Goal: Information Seeking & Learning: Learn about a topic

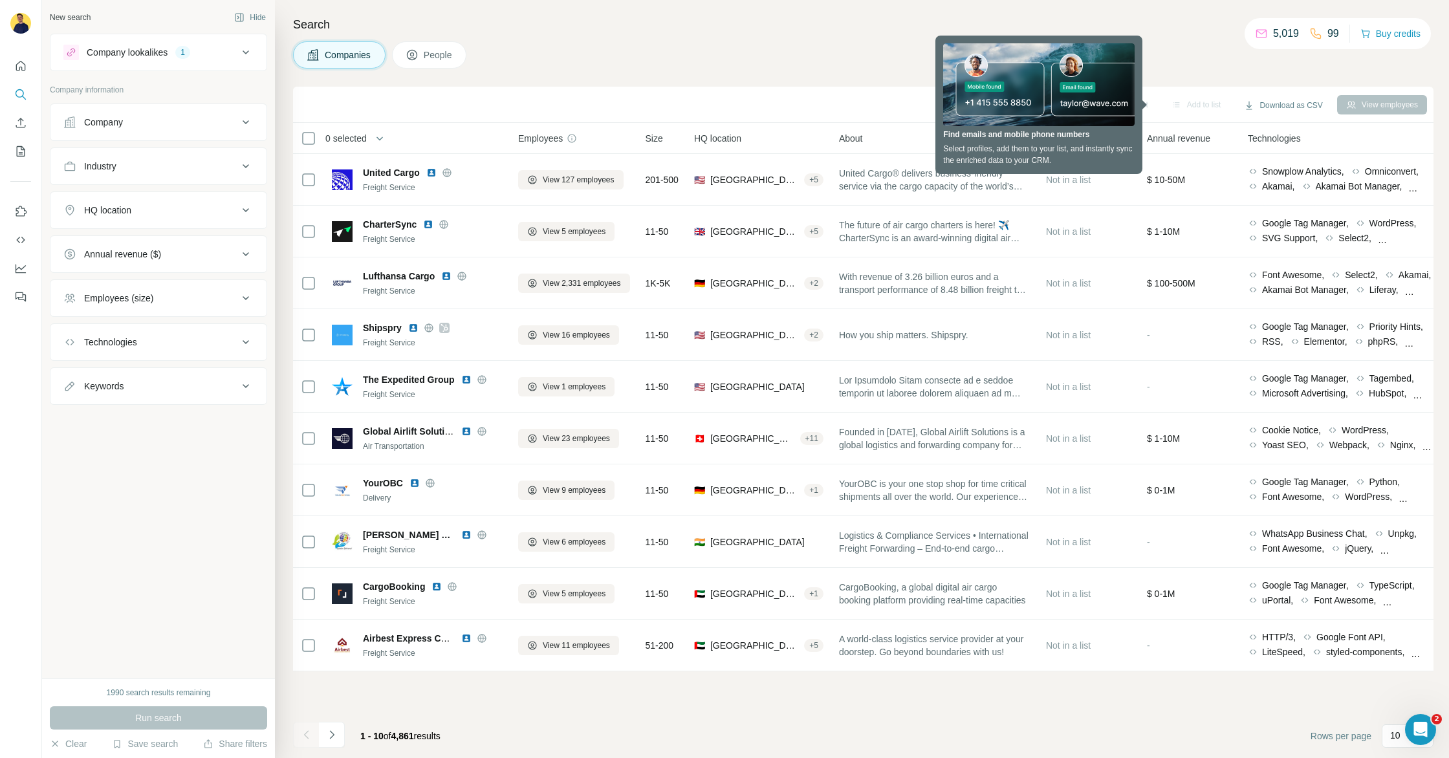
click at [250, 172] on icon at bounding box center [246, 167] width 16 height 16
click at [250, 170] on icon at bounding box center [246, 167] width 16 height 16
click at [237, 214] on div "HQ location" at bounding box center [150, 210] width 175 height 13
click at [148, 245] on input "text" at bounding box center [158, 242] width 190 height 23
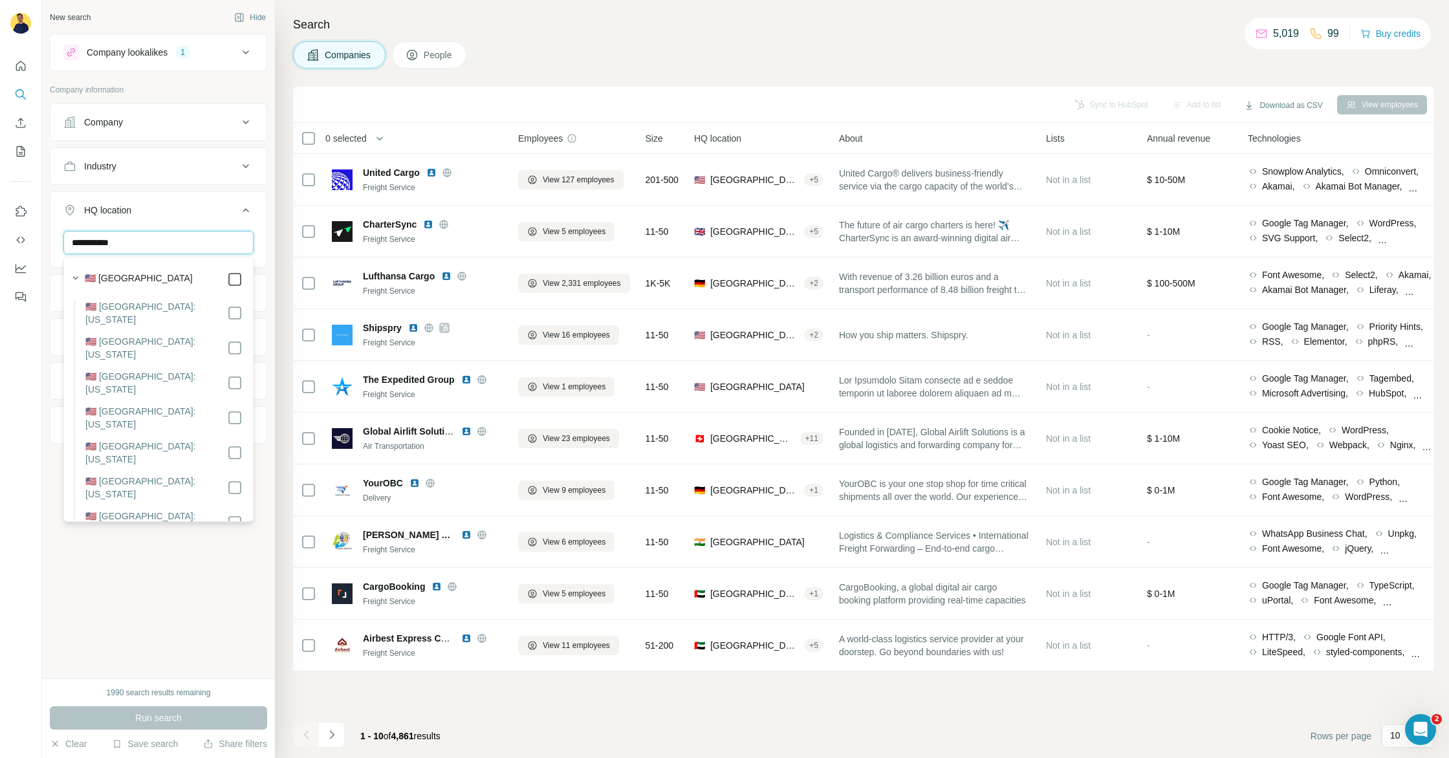
type input "**********"
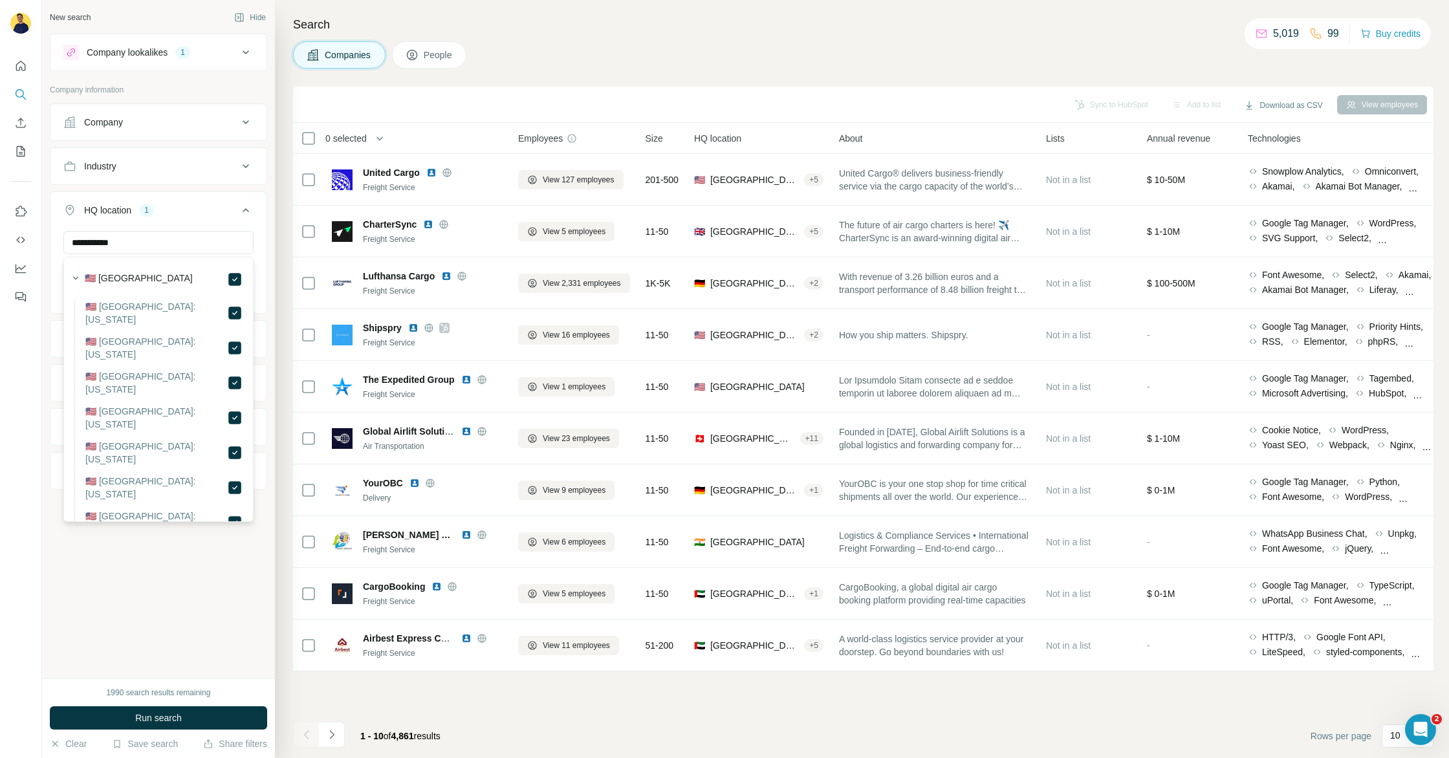
click at [212, 593] on div "**********" at bounding box center [158, 339] width 233 height 679
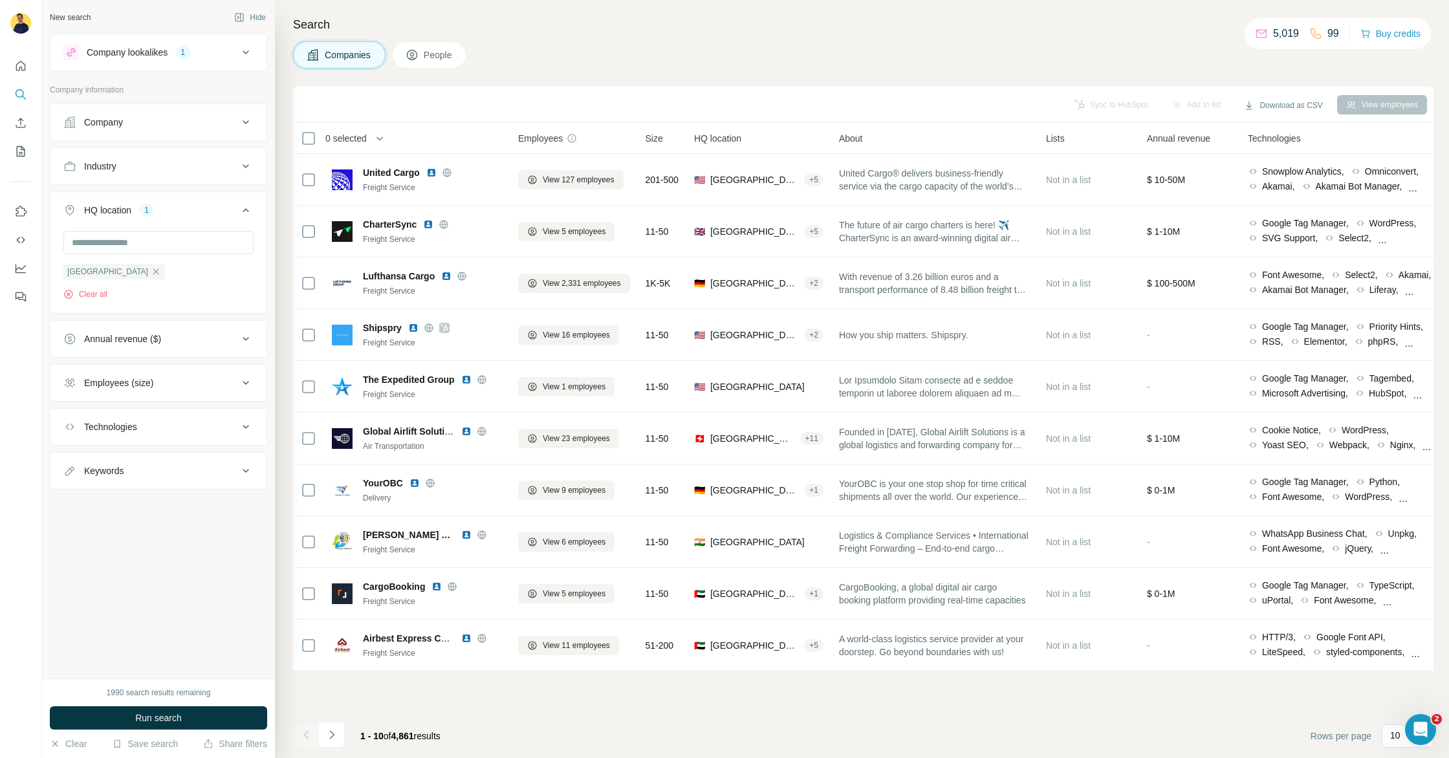
click at [250, 344] on icon at bounding box center [246, 339] width 16 height 16
click at [70, 408] on icon at bounding box center [71, 416] width 16 height 16
click at [70, 428] on ul "0-1M 1-10M 10-50M 50-100M 100-500M 500-1000M >1000M" at bounding box center [158, 440] width 190 height 160
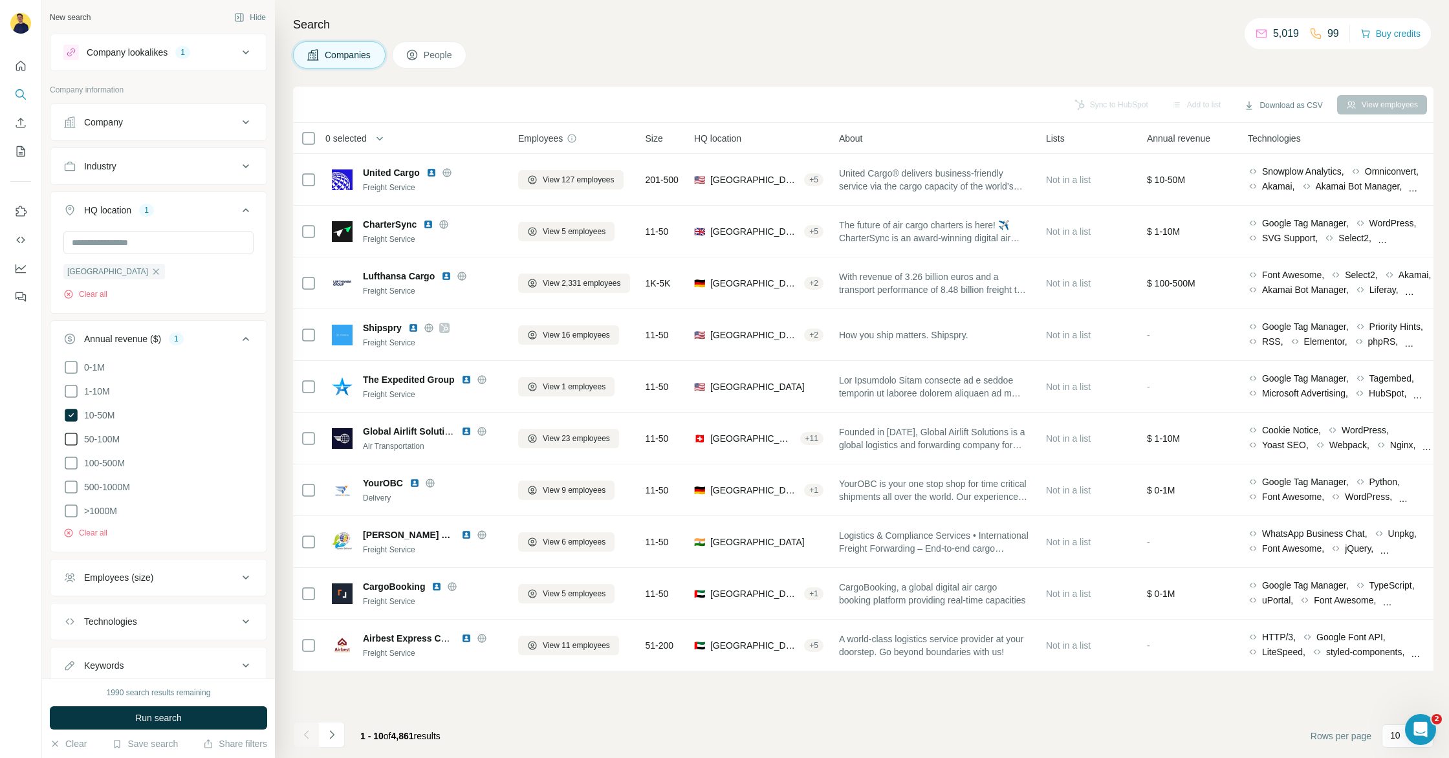
click at [68, 435] on icon at bounding box center [71, 440] width 16 height 16
click at [175, 719] on span "Run search" at bounding box center [158, 718] width 47 height 13
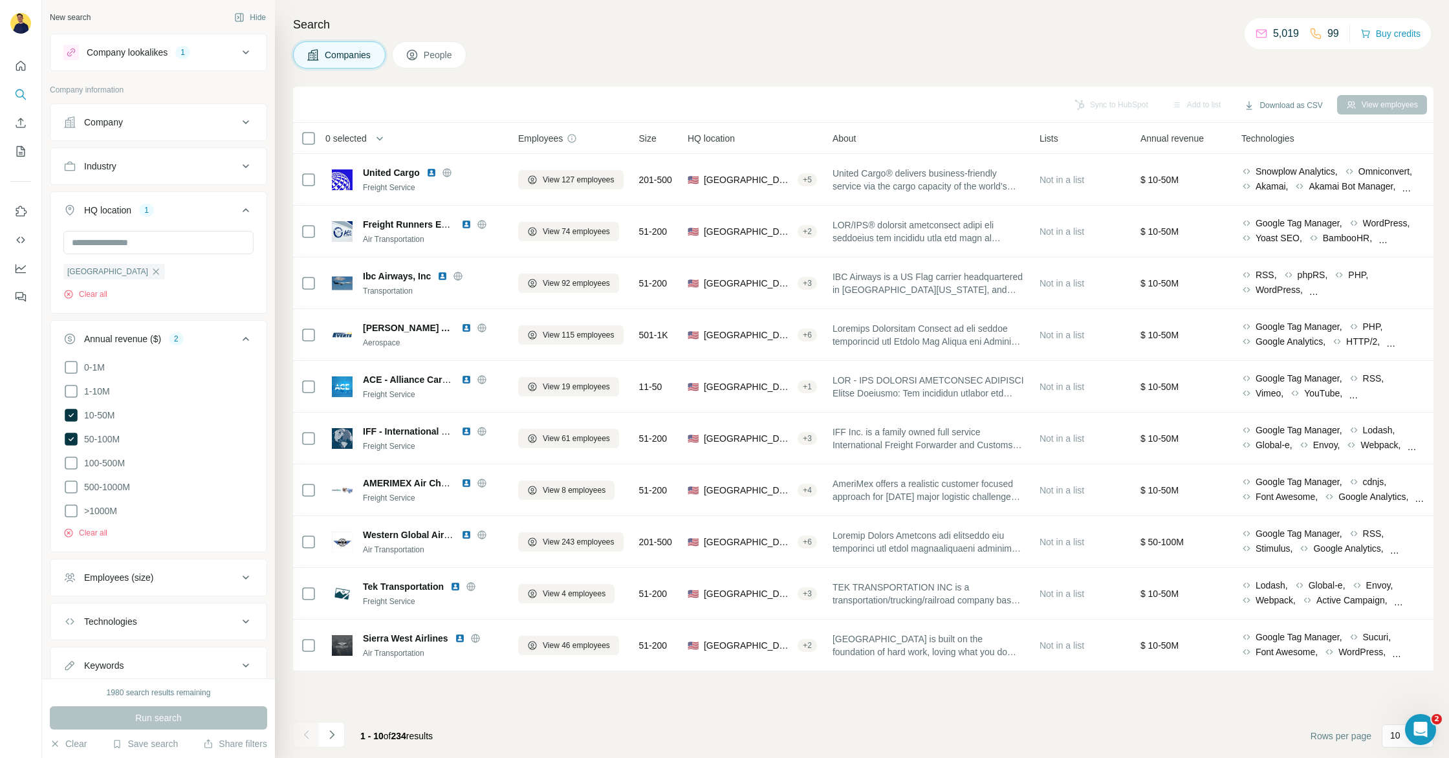
click at [625, 46] on div "Companies People" at bounding box center [863, 54] width 1141 height 27
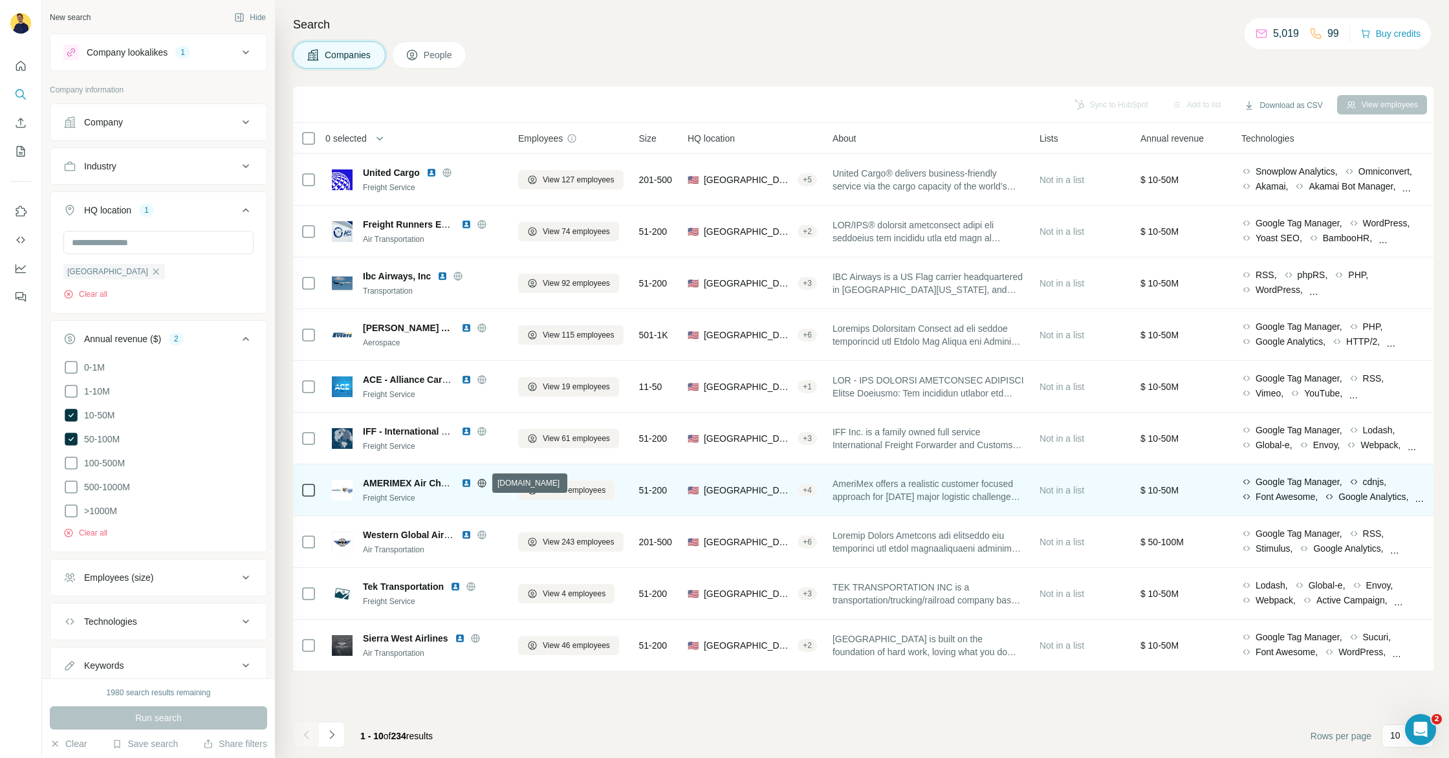
click at [478, 484] on icon at bounding box center [481, 483] width 8 height 8
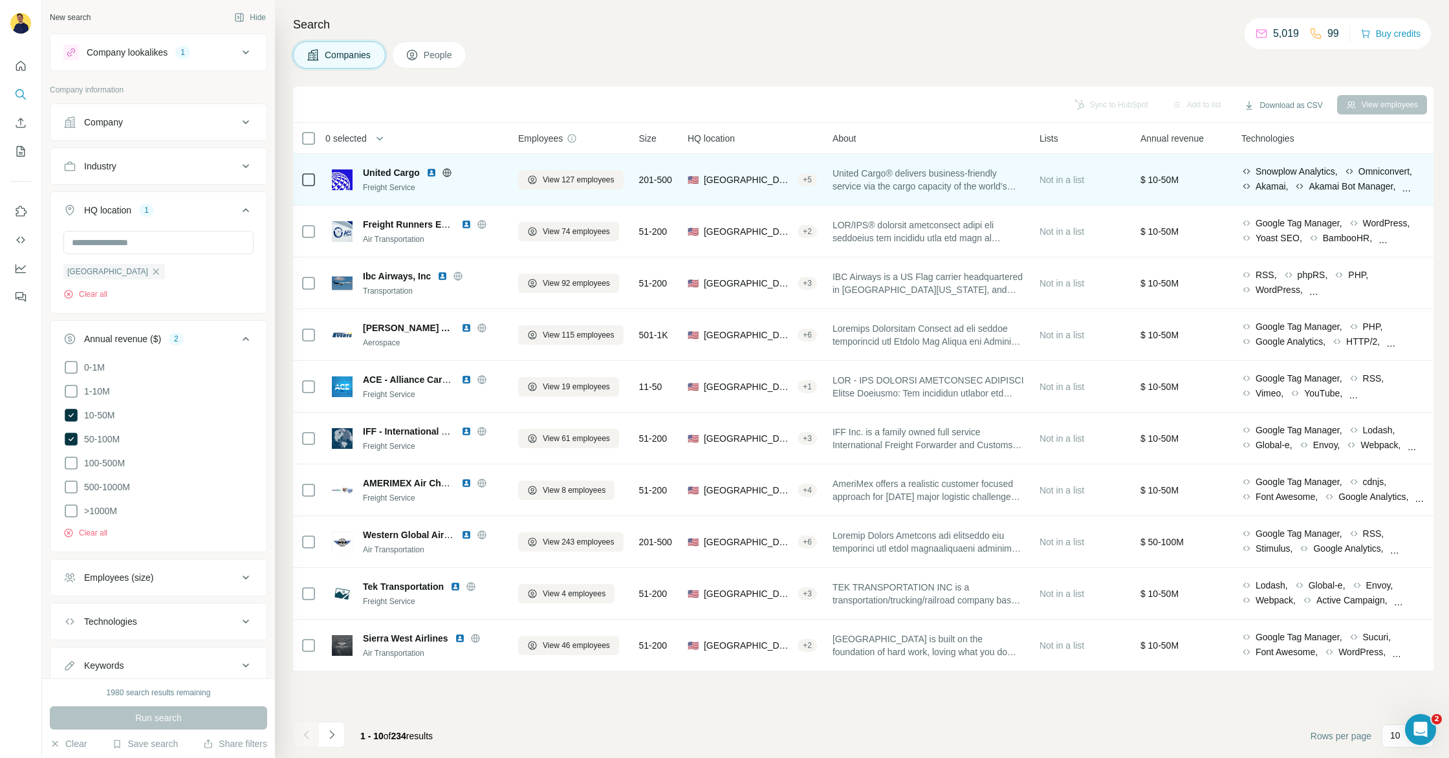
click at [446, 172] on icon at bounding box center [447, 172] width 8 height 1
click at [432, 172] on img at bounding box center [431, 173] width 10 height 10
click at [569, 176] on span "View 127 employees" at bounding box center [579, 180] width 72 height 12
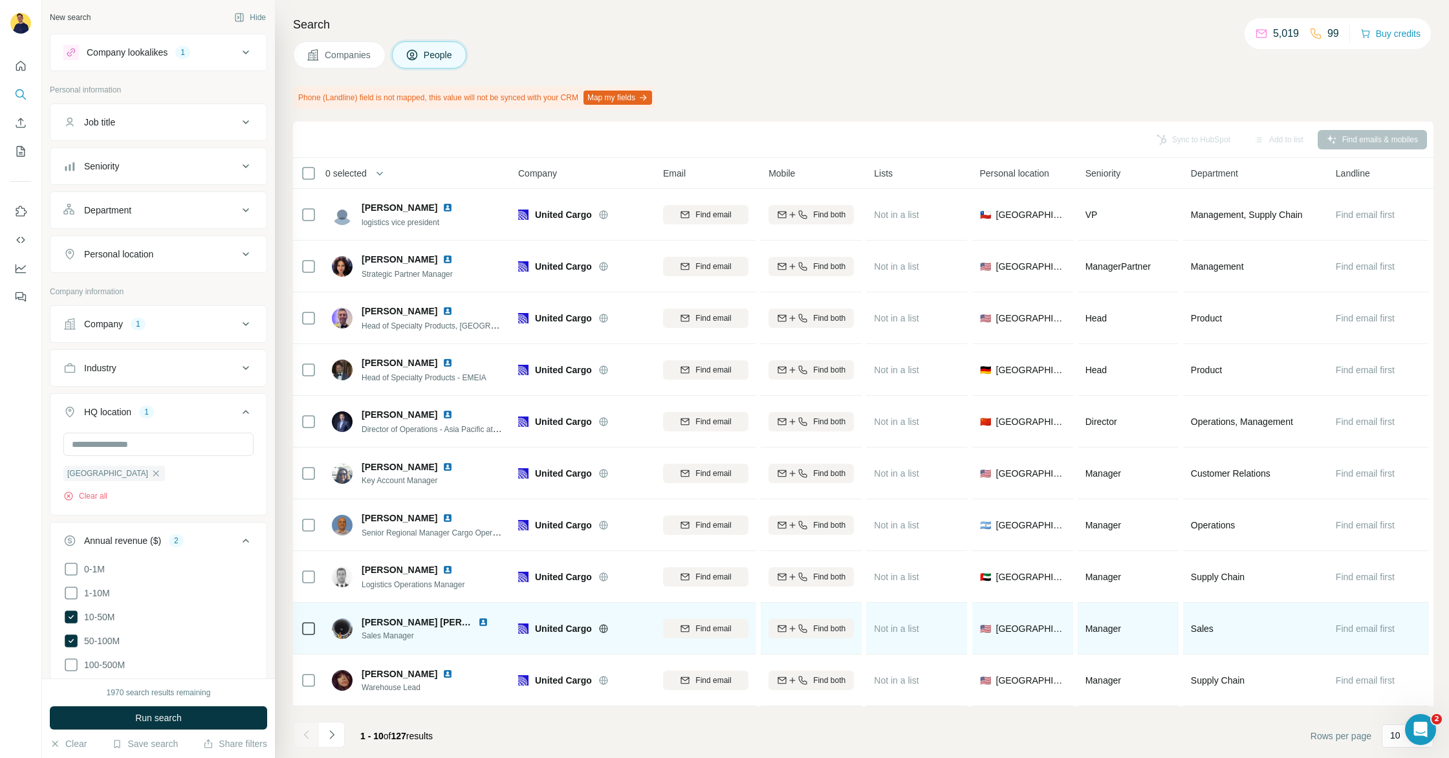
click at [481, 620] on img at bounding box center [483, 622] width 10 height 10
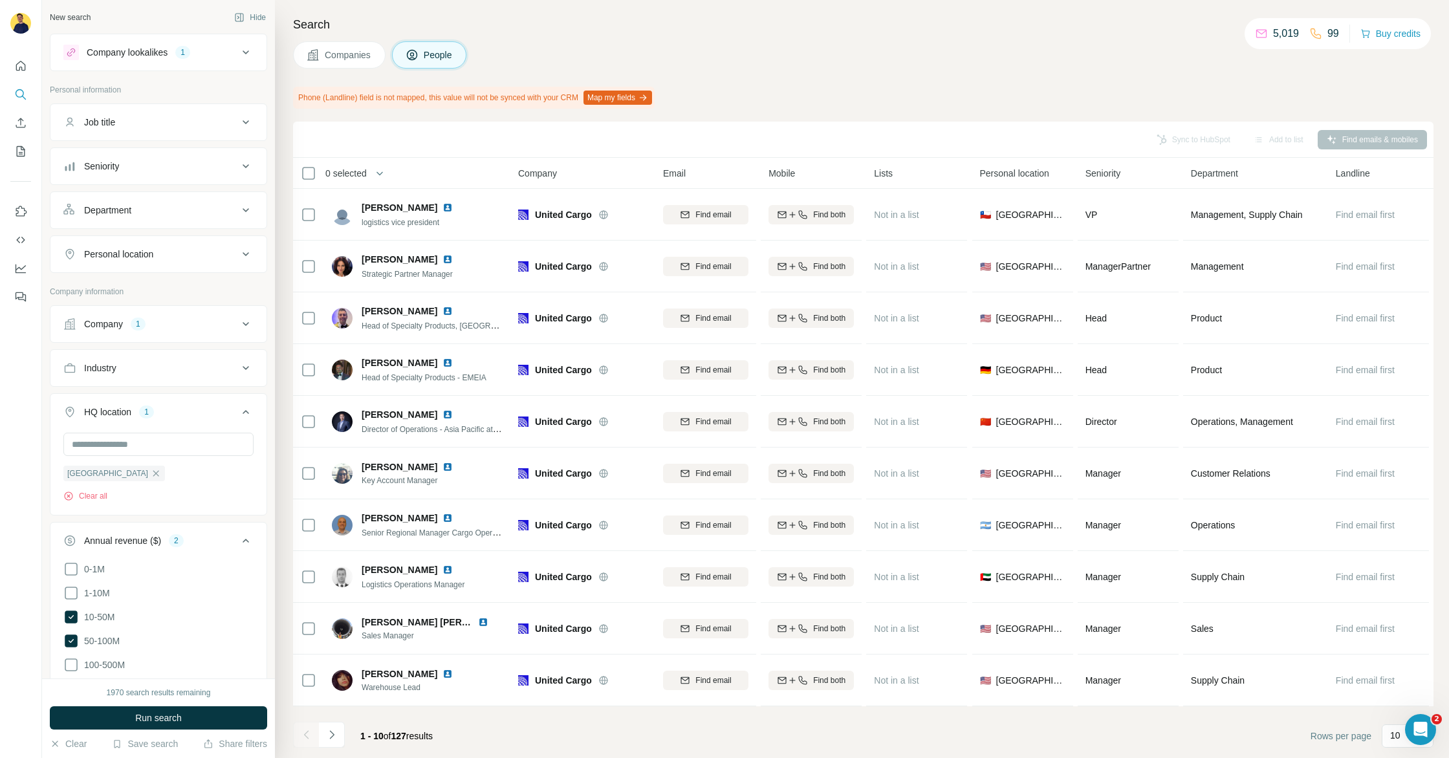
click at [250, 208] on icon at bounding box center [246, 211] width 16 height 16
click at [195, 241] on input at bounding box center [152, 243] width 160 height 14
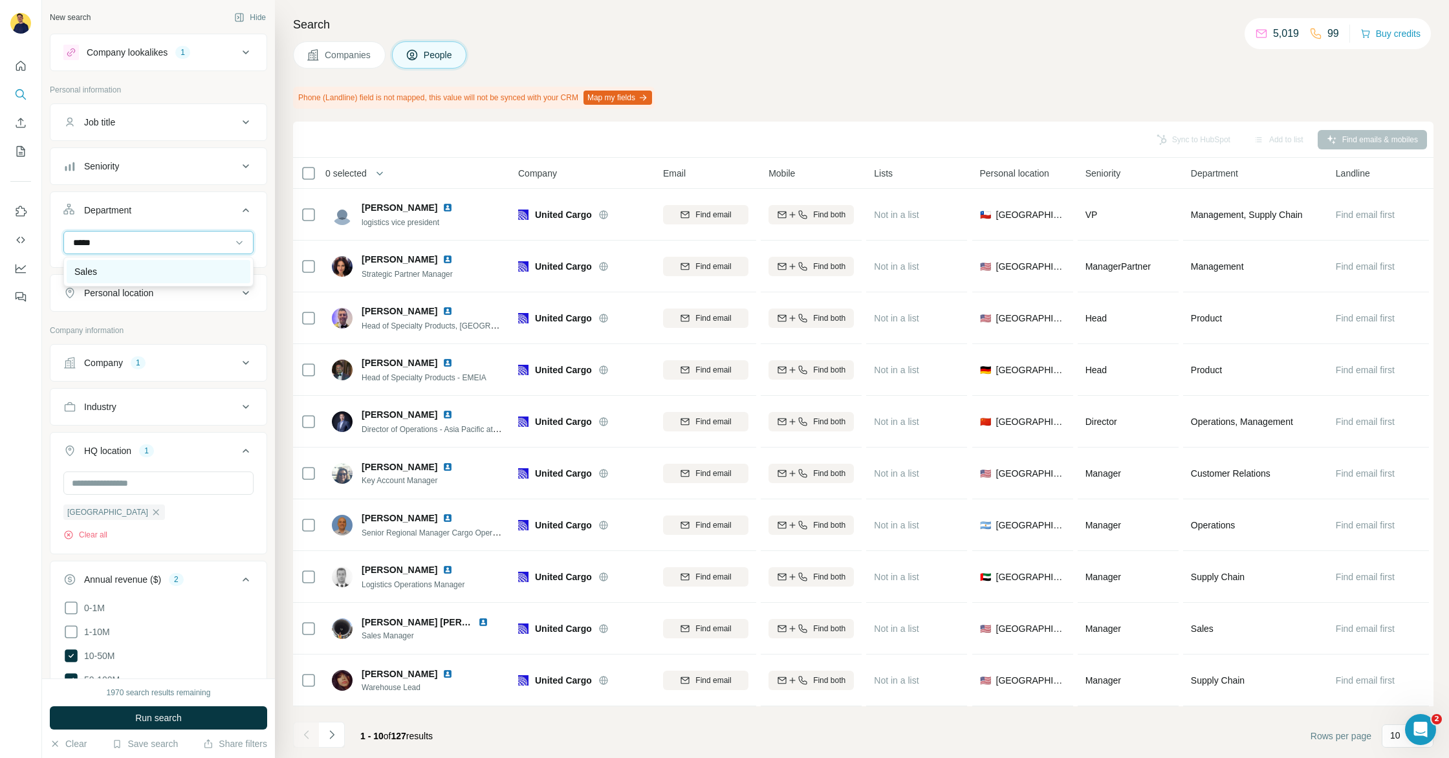
type input "*****"
click at [146, 263] on div "Sales" at bounding box center [159, 271] width 184 height 23
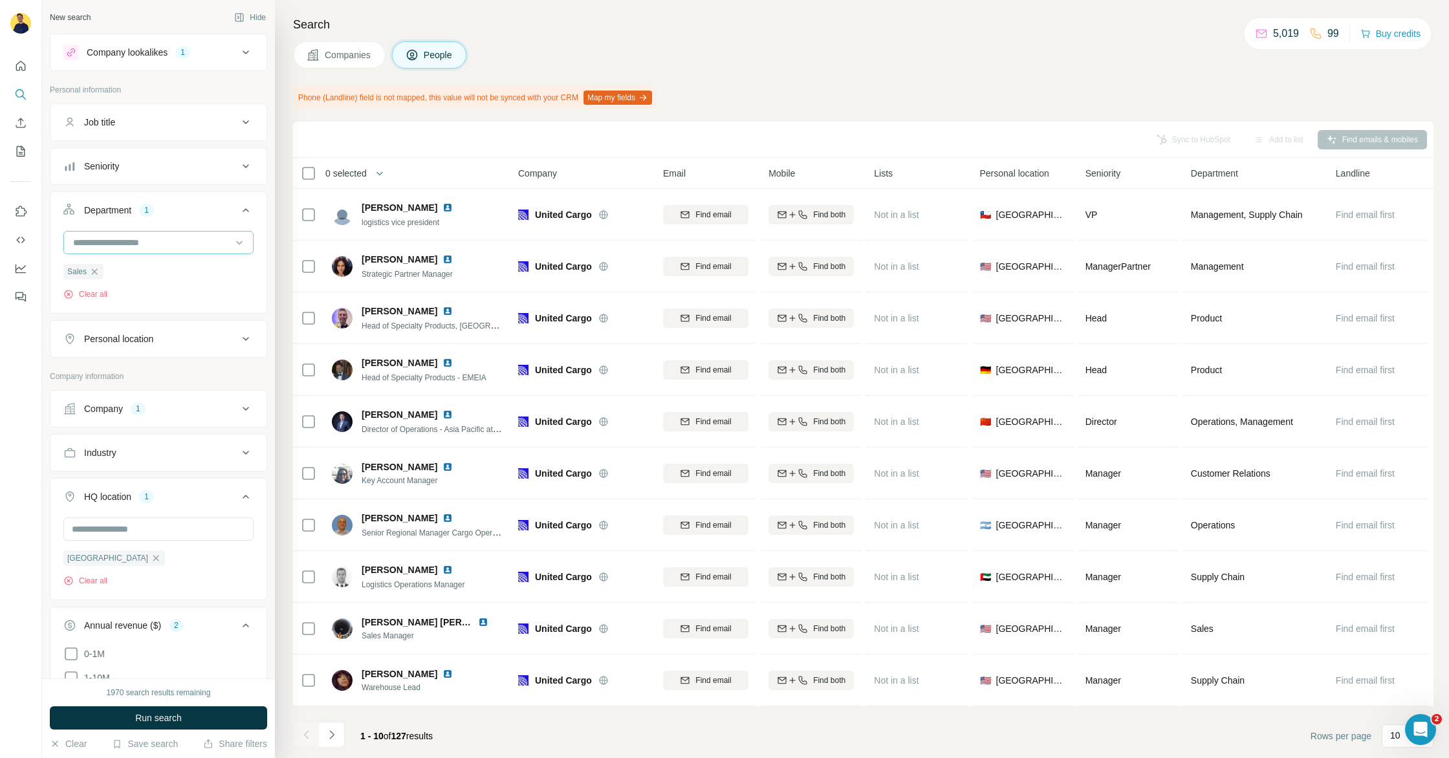
click at [197, 236] on input at bounding box center [152, 243] width 160 height 14
type input "*"
click at [142, 303] on div "Business Support" at bounding box center [159, 294] width 184 height 23
click at [160, 713] on span "Run search" at bounding box center [158, 718] width 47 height 13
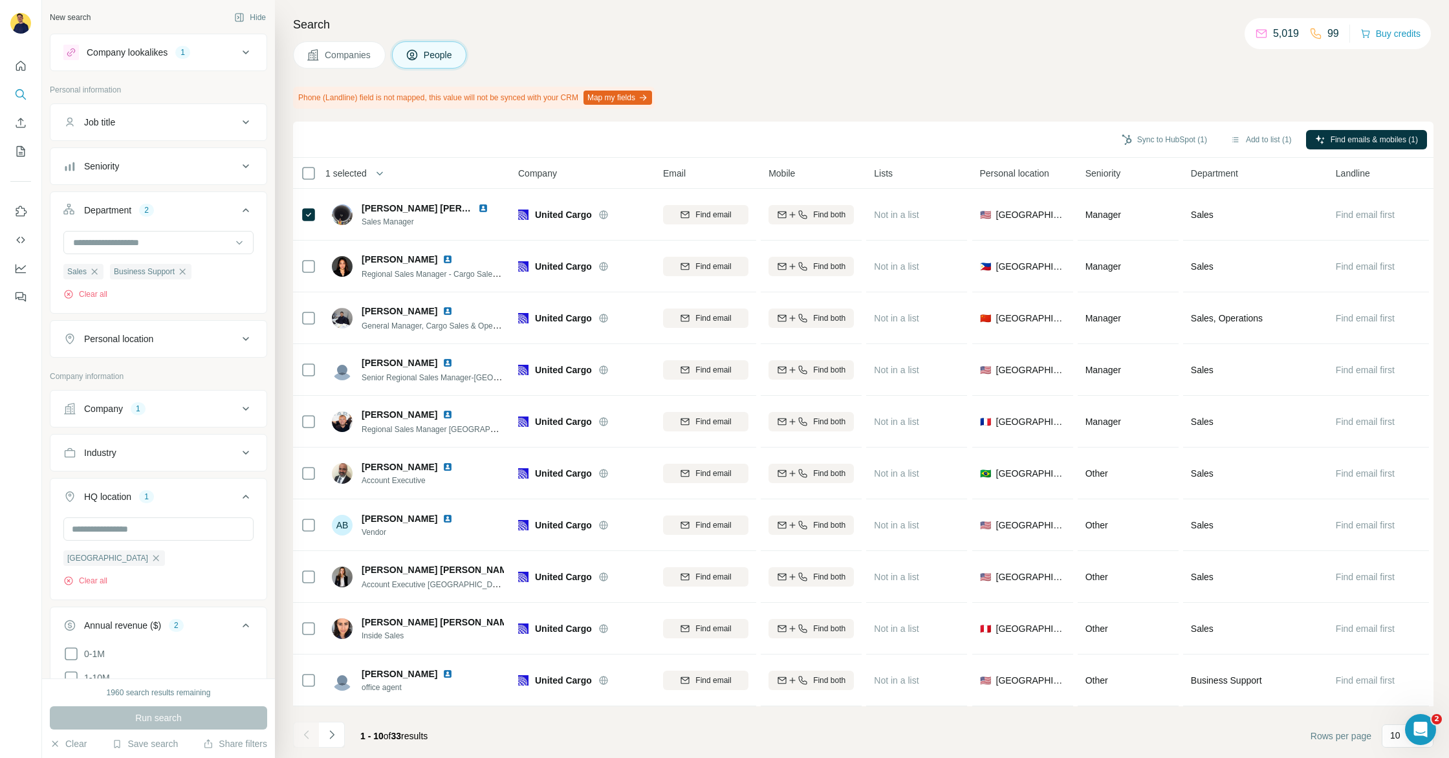
click at [358, 57] on span "Companies" at bounding box center [348, 55] width 47 height 13
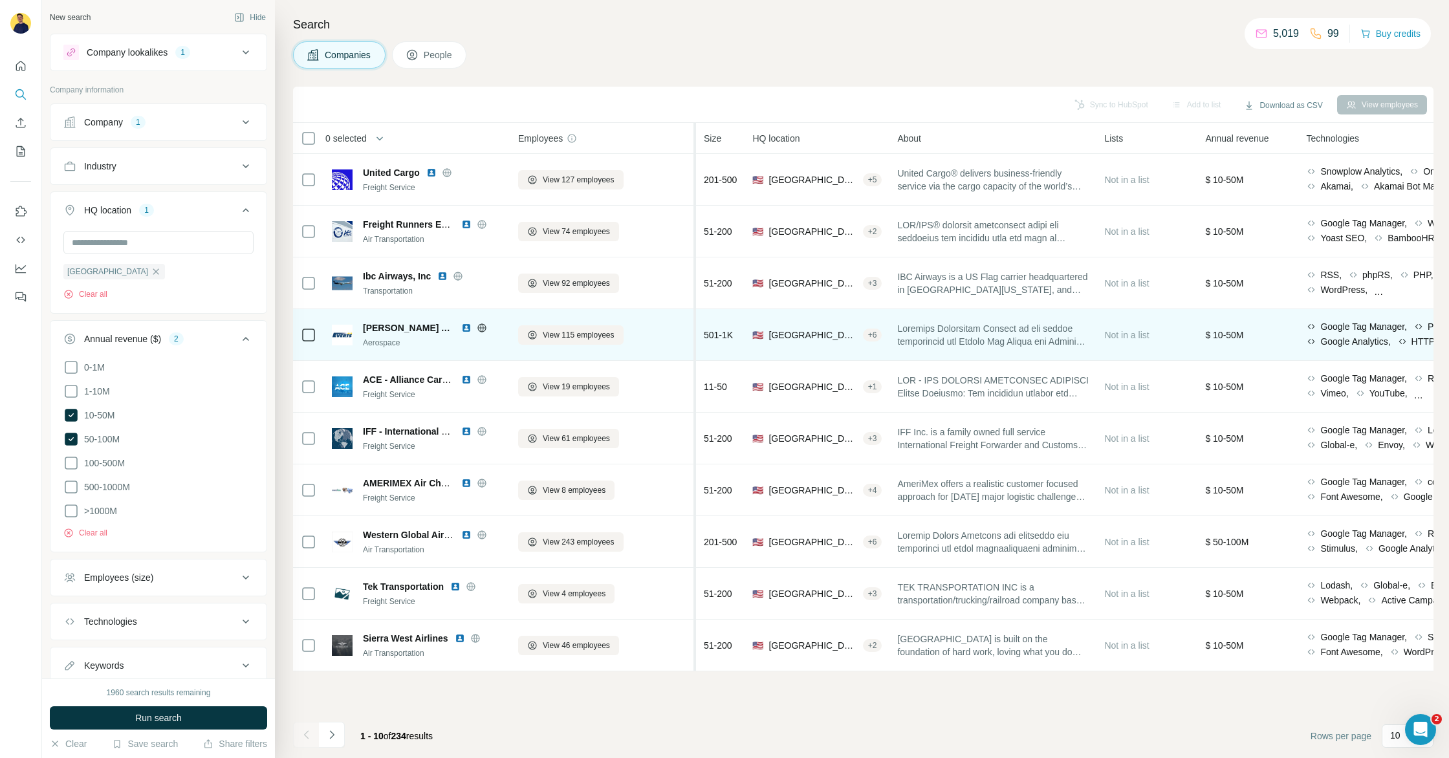
drag, startPoint x: 635, startPoint y: 323, endPoint x: 696, endPoint y: 322, distance: 60.8
click at [696, 322] on table "0 selected Companies Employees Size HQ location About Lists Annual revenue Tech…" at bounding box center [1106, 397] width 1627 height 549
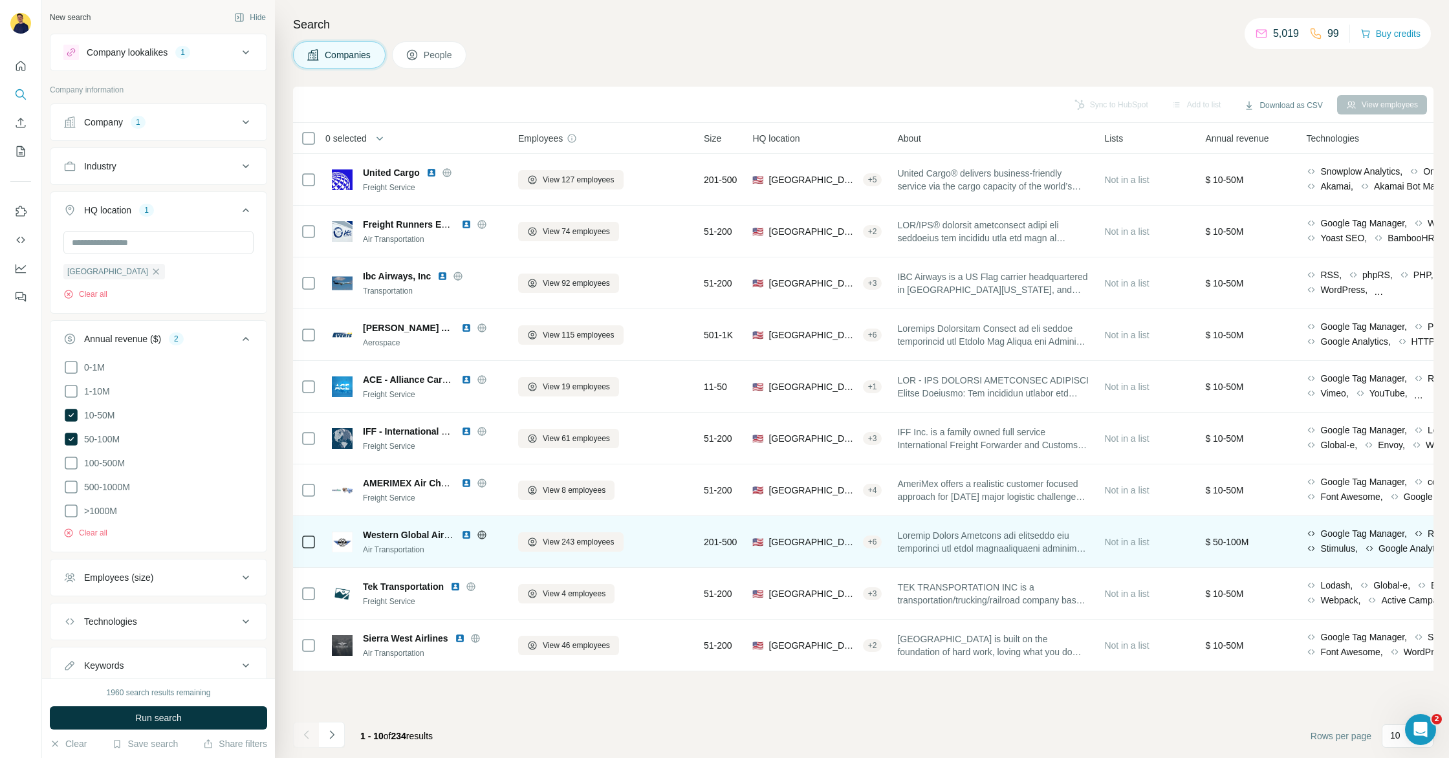
click at [481, 536] on icon at bounding box center [482, 535] width 10 height 10
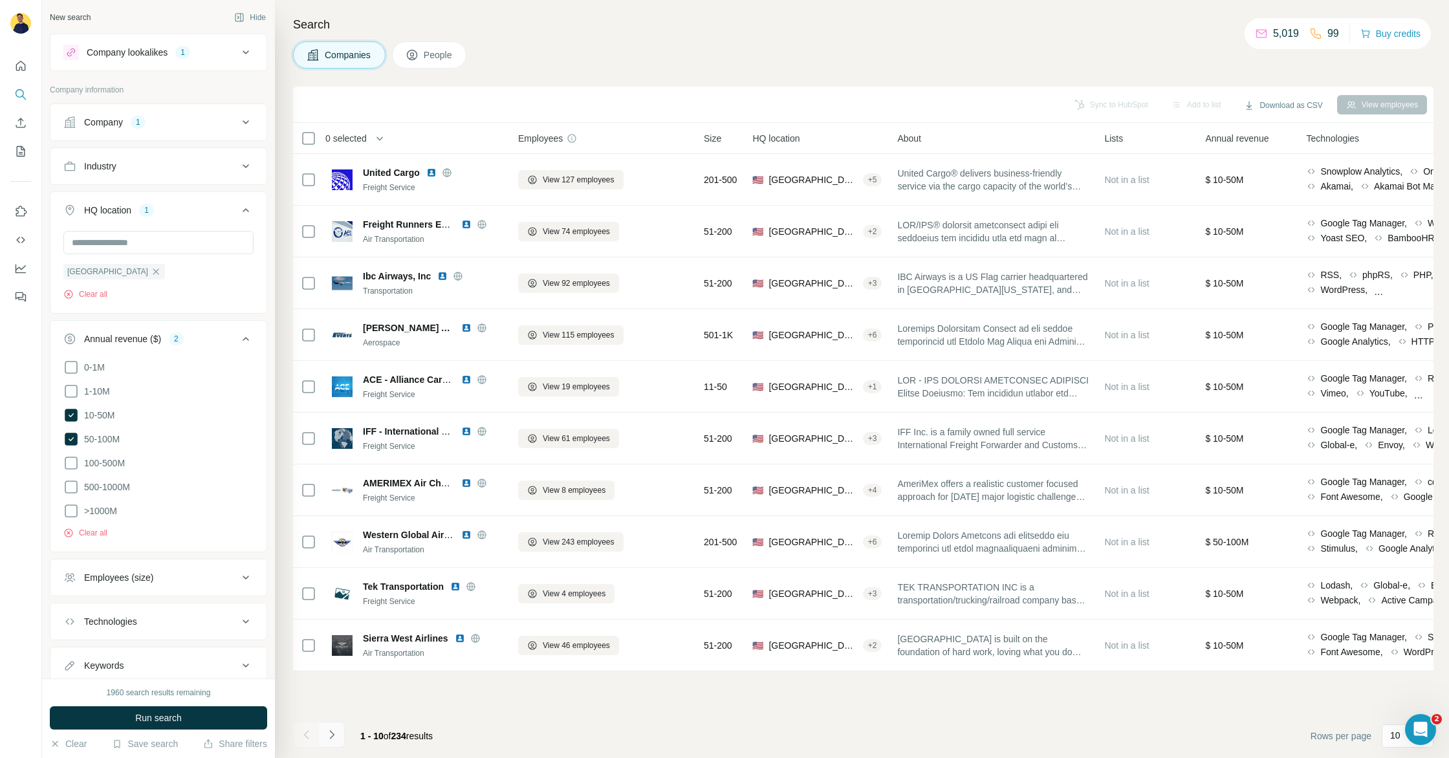
click at [329, 736] on icon "Navigate to next page" at bounding box center [331, 735] width 13 height 13
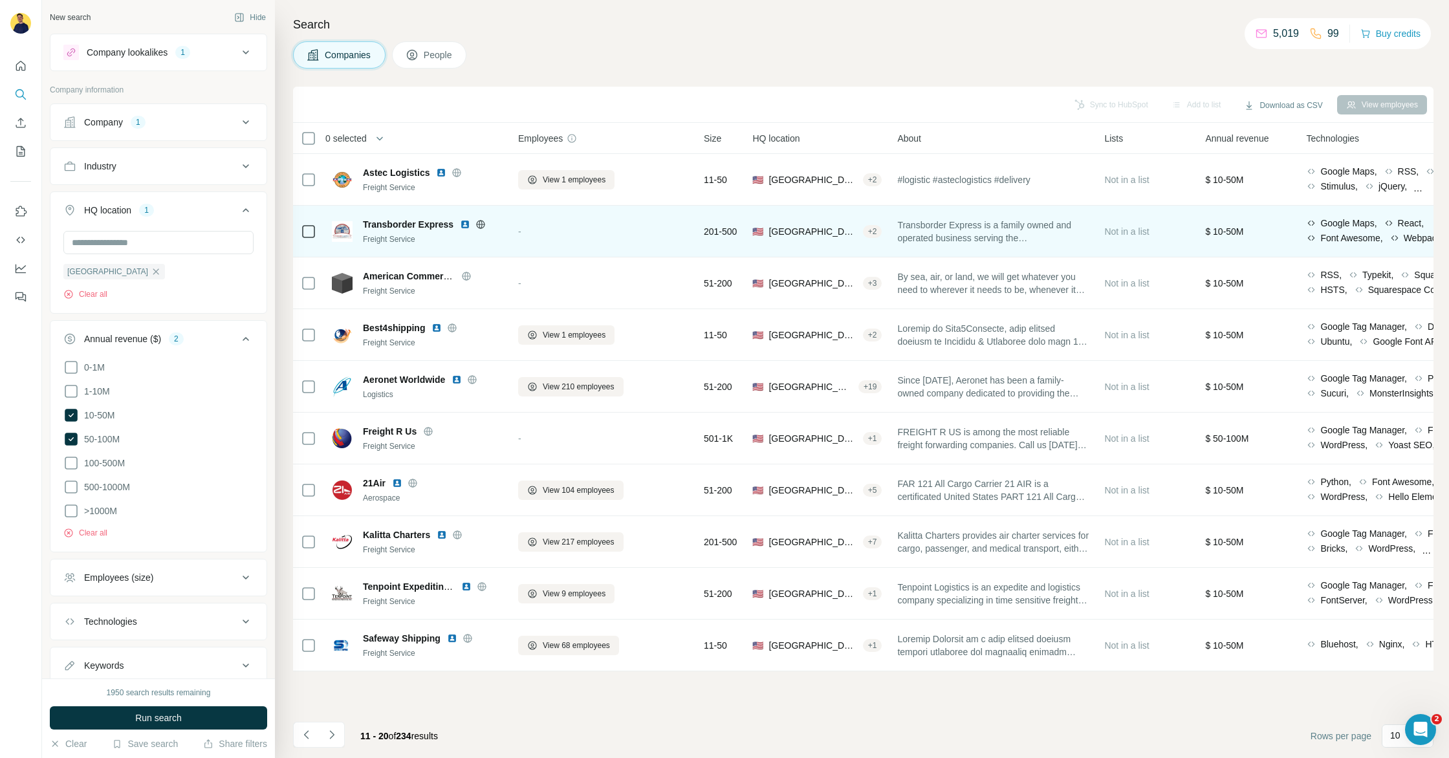
click at [483, 223] on icon at bounding box center [481, 224] width 10 height 10
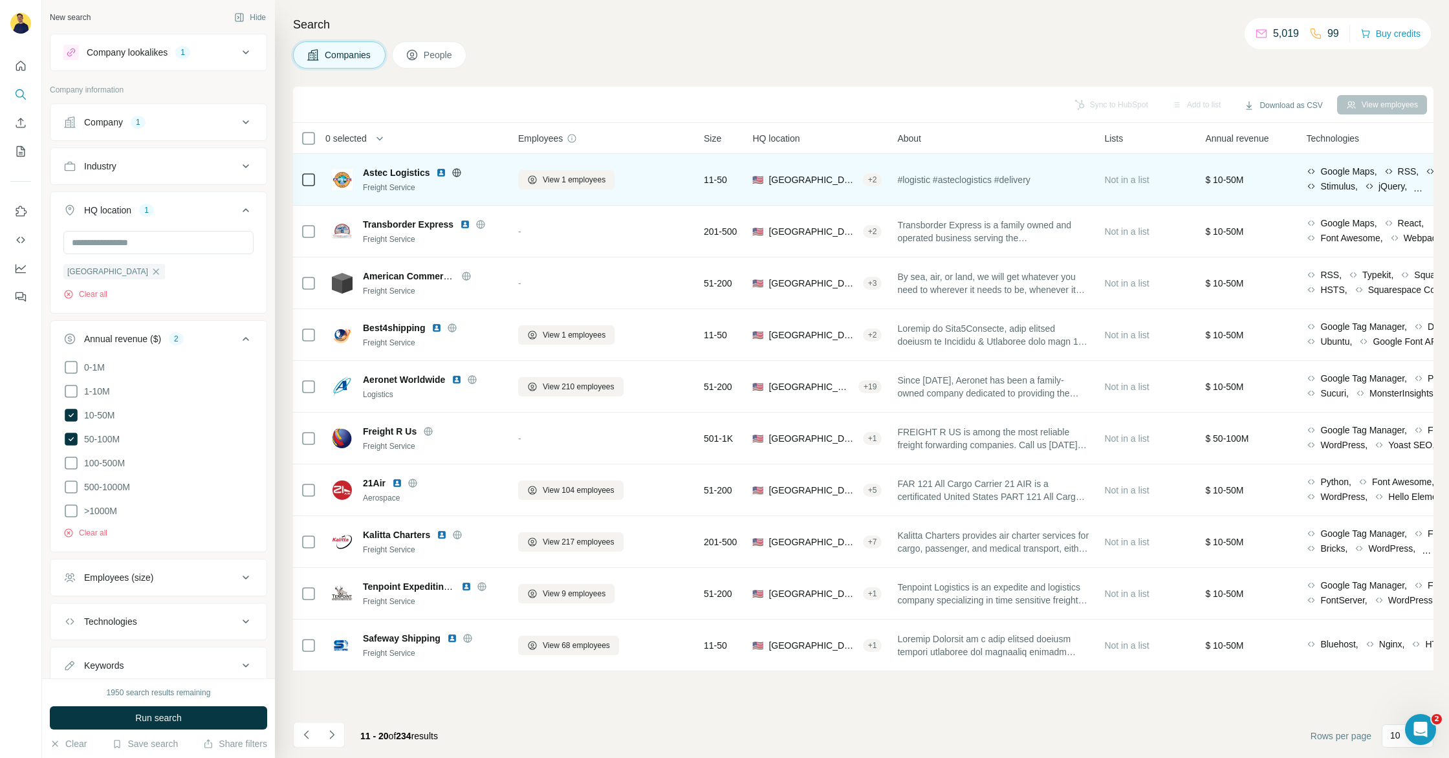
click at [456, 170] on icon at bounding box center [456, 172] width 3 height 8
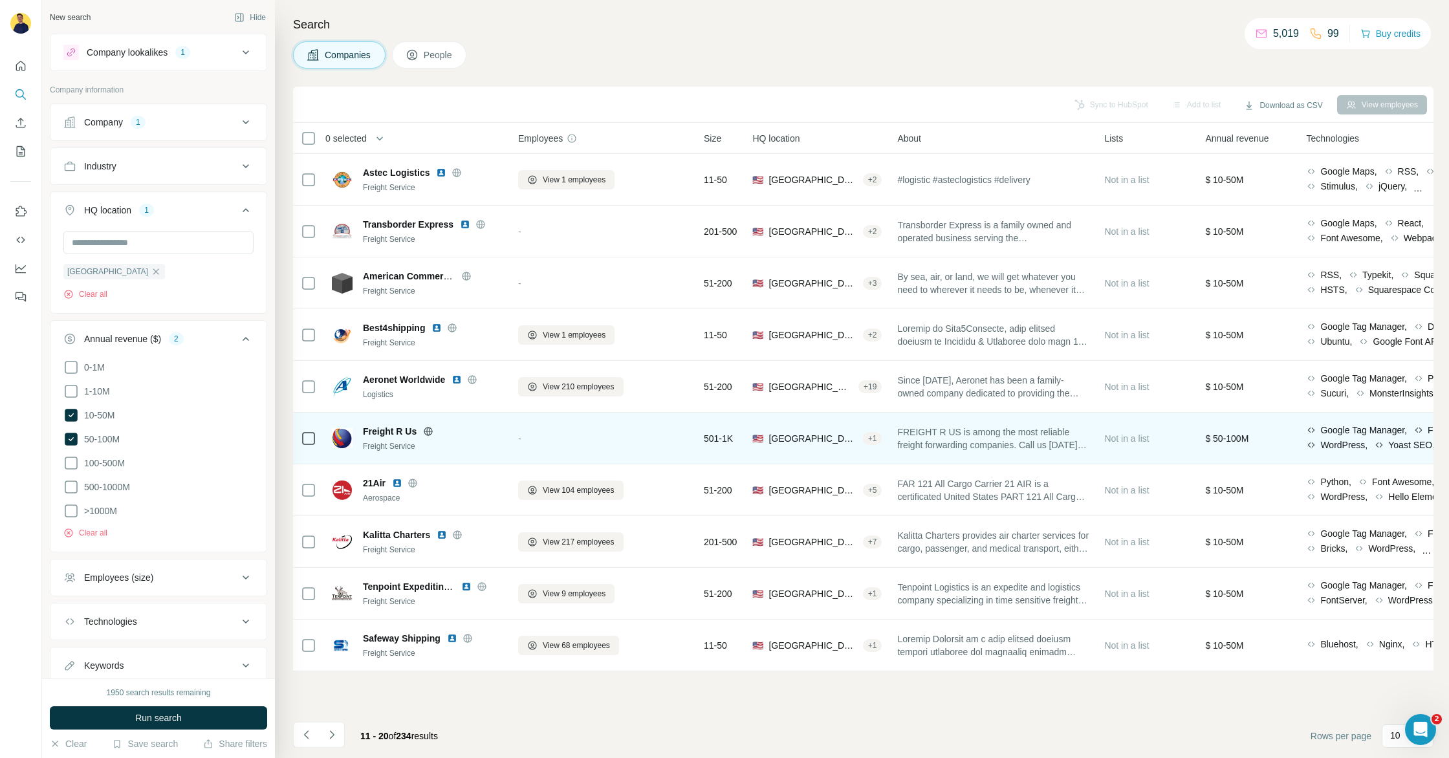
click at [425, 432] on icon at bounding box center [428, 431] width 10 height 10
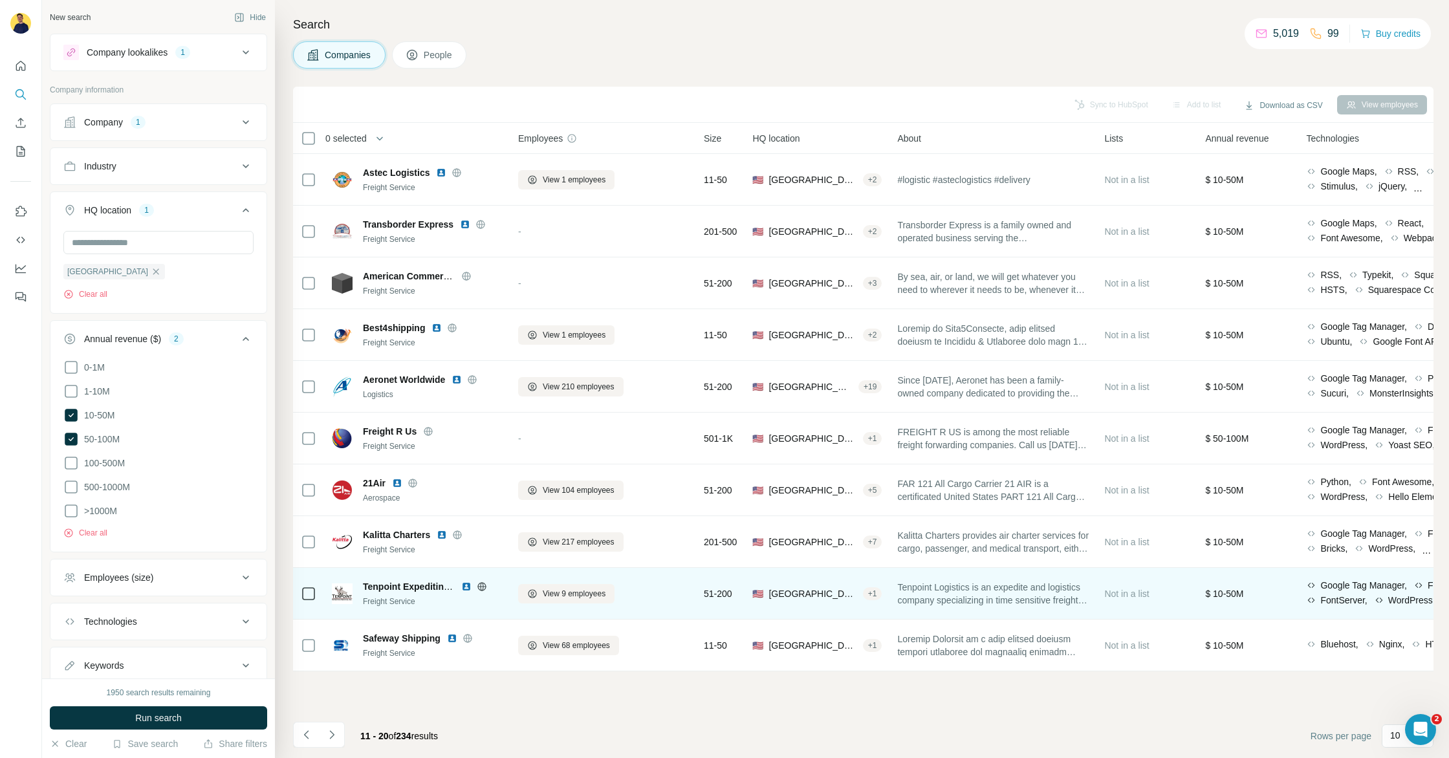
scroll to position [0, 6]
click at [481, 584] on icon at bounding box center [481, 586] width 3 height 8
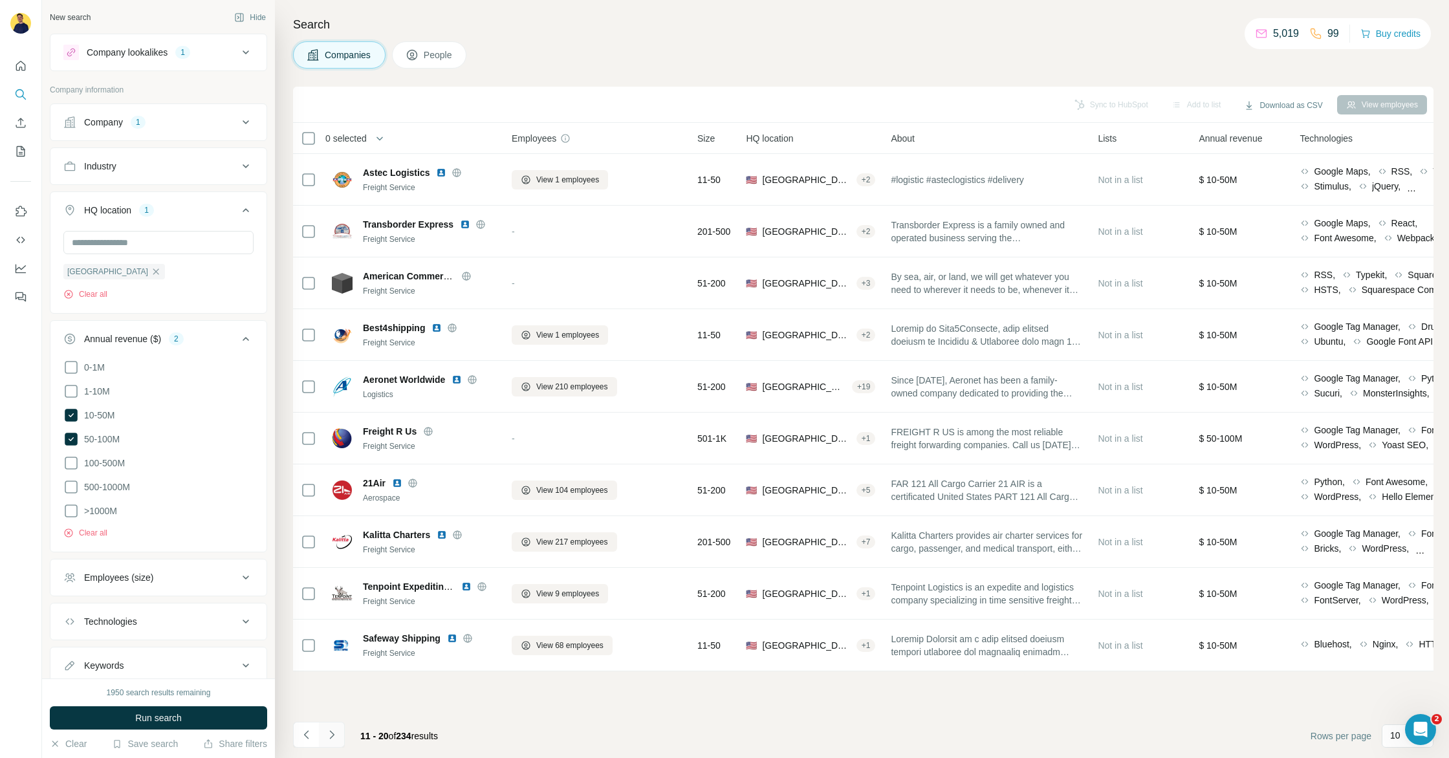
click at [332, 730] on icon "Navigate to next page" at bounding box center [331, 735] width 13 height 13
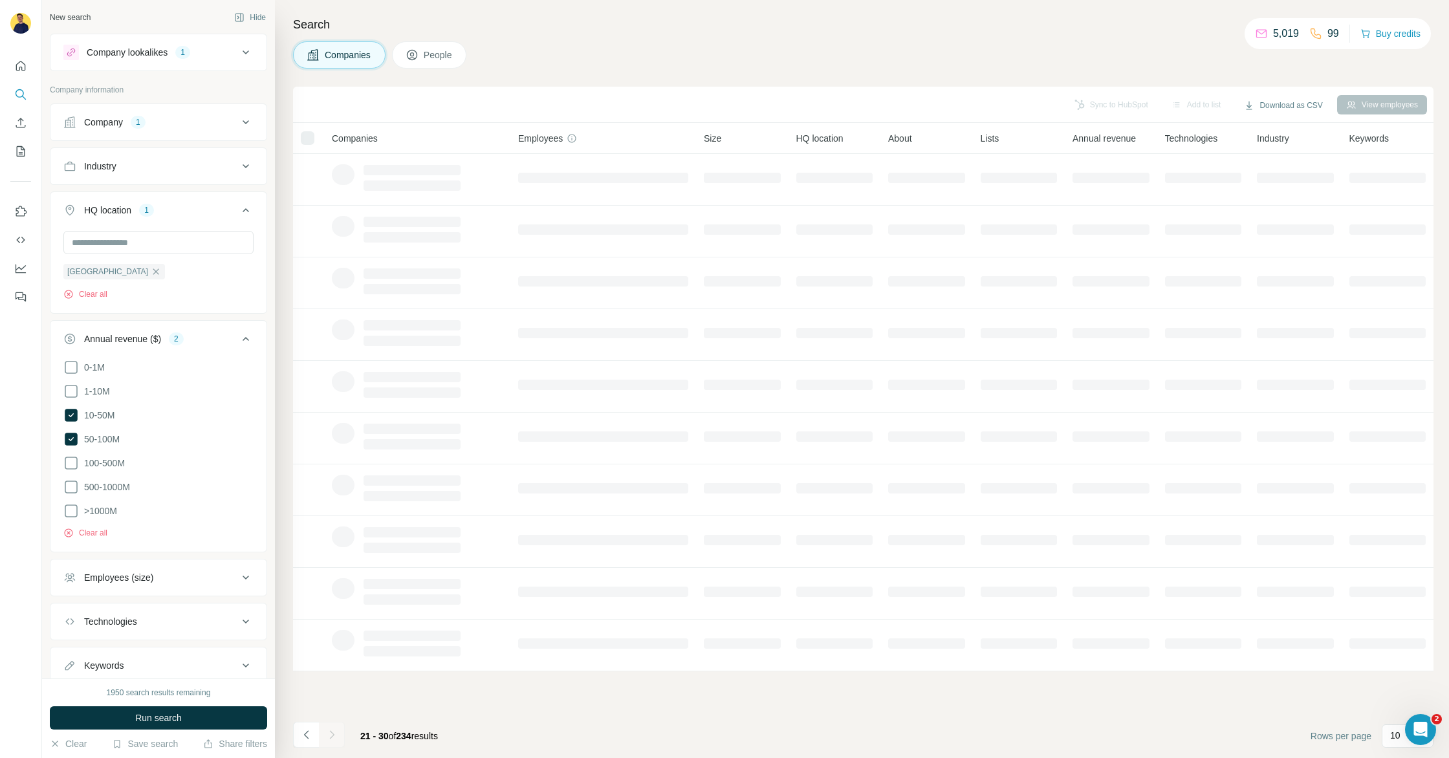
scroll to position [0, 0]
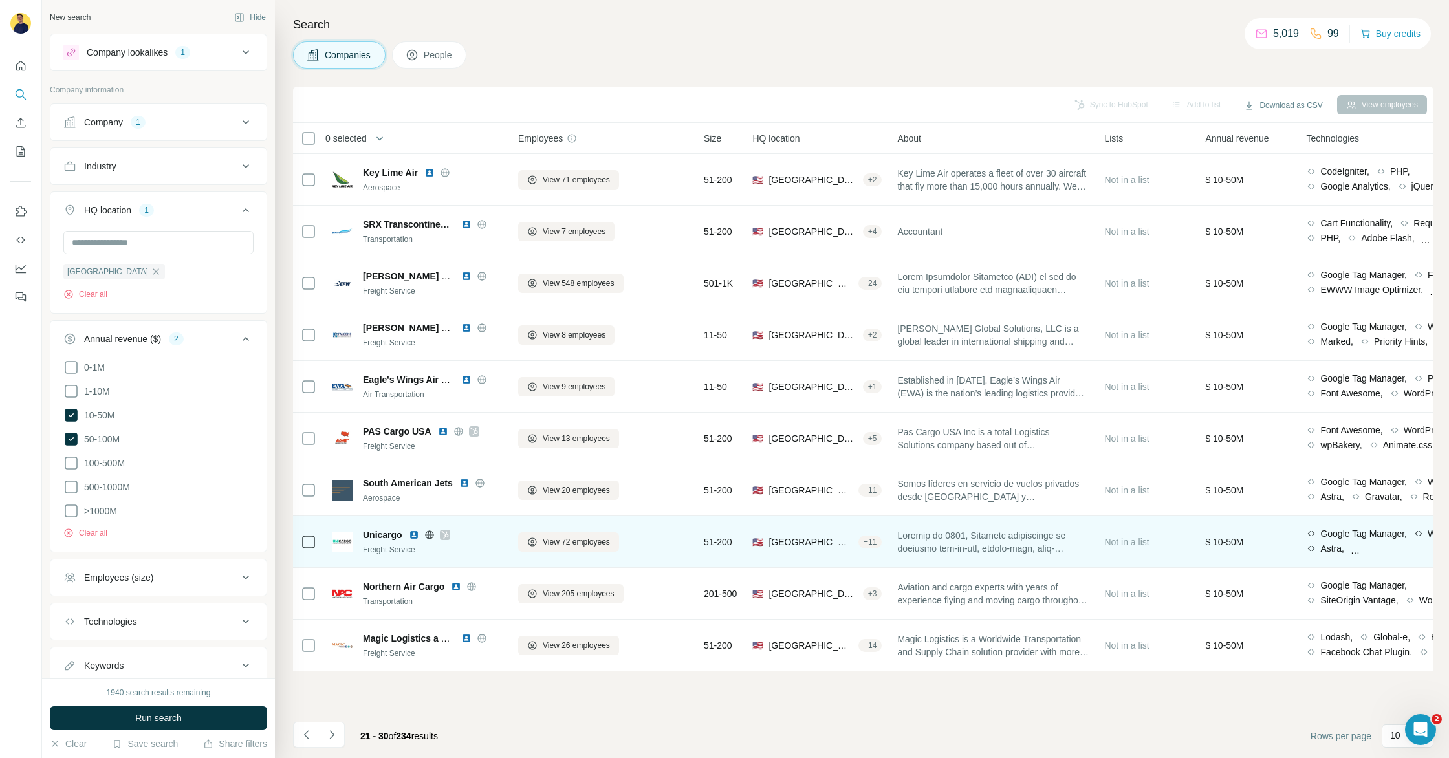
click at [446, 532] on icon at bounding box center [444, 535] width 7 height 8
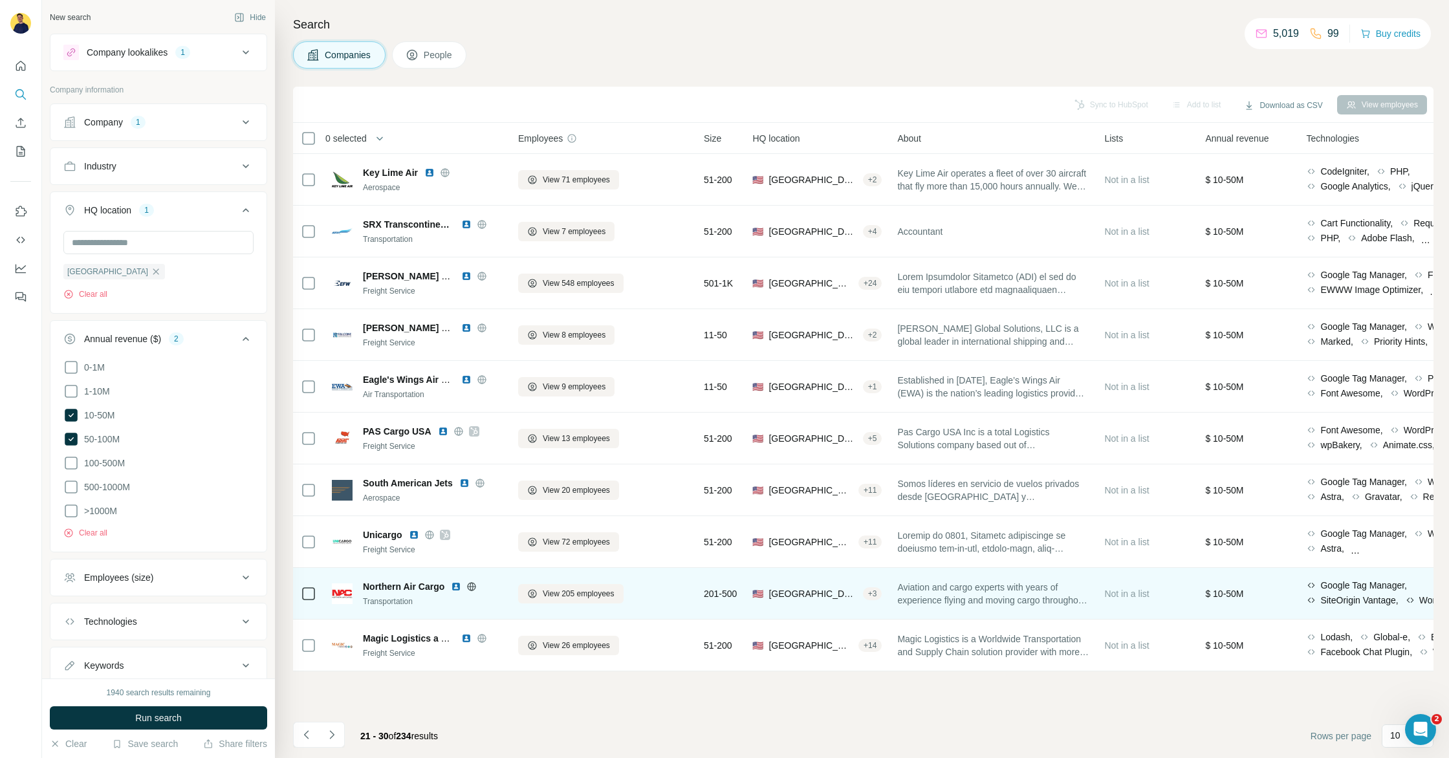
click at [475, 589] on icon at bounding box center [471, 587] width 10 height 10
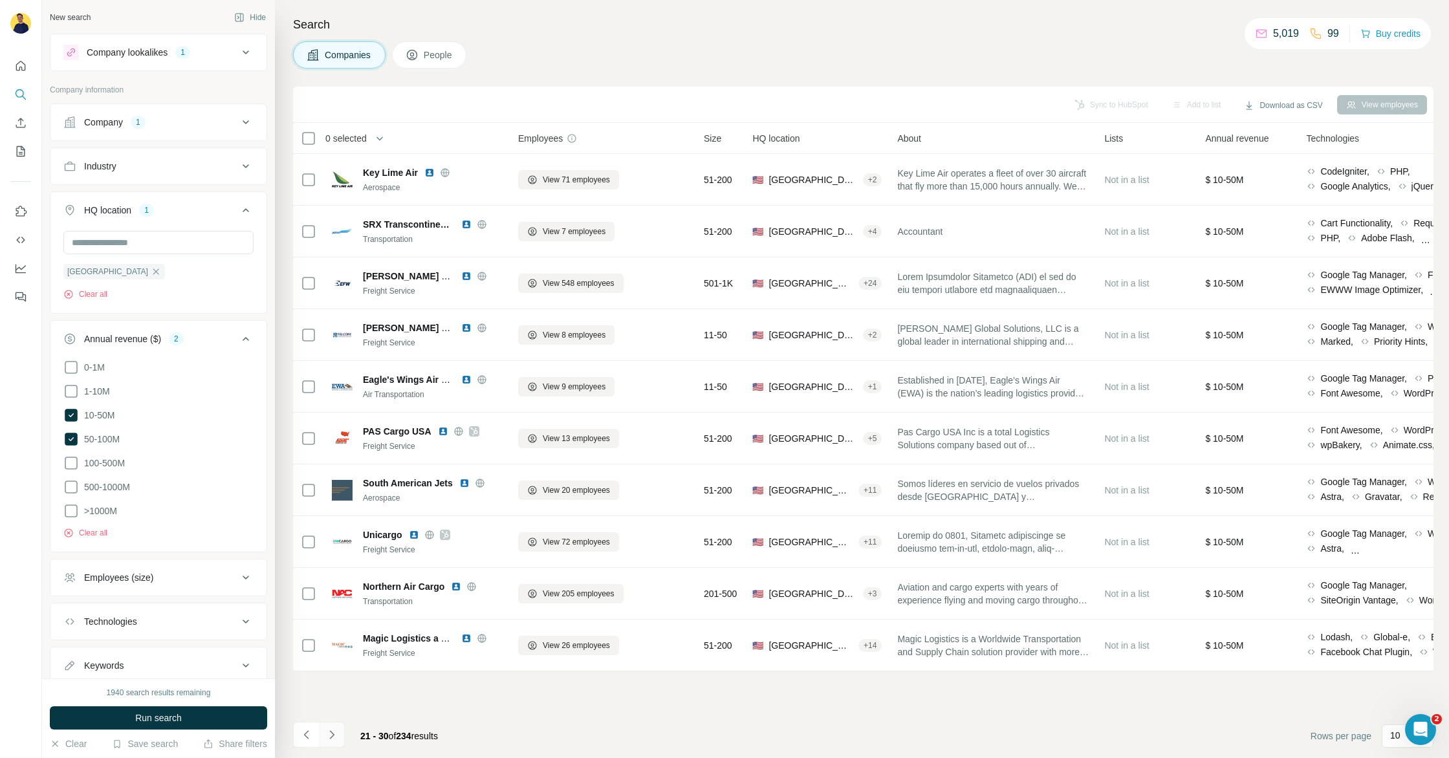
click at [329, 745] on button "Navigate to next page" at bounding box center [332, 735] width 26 height 26
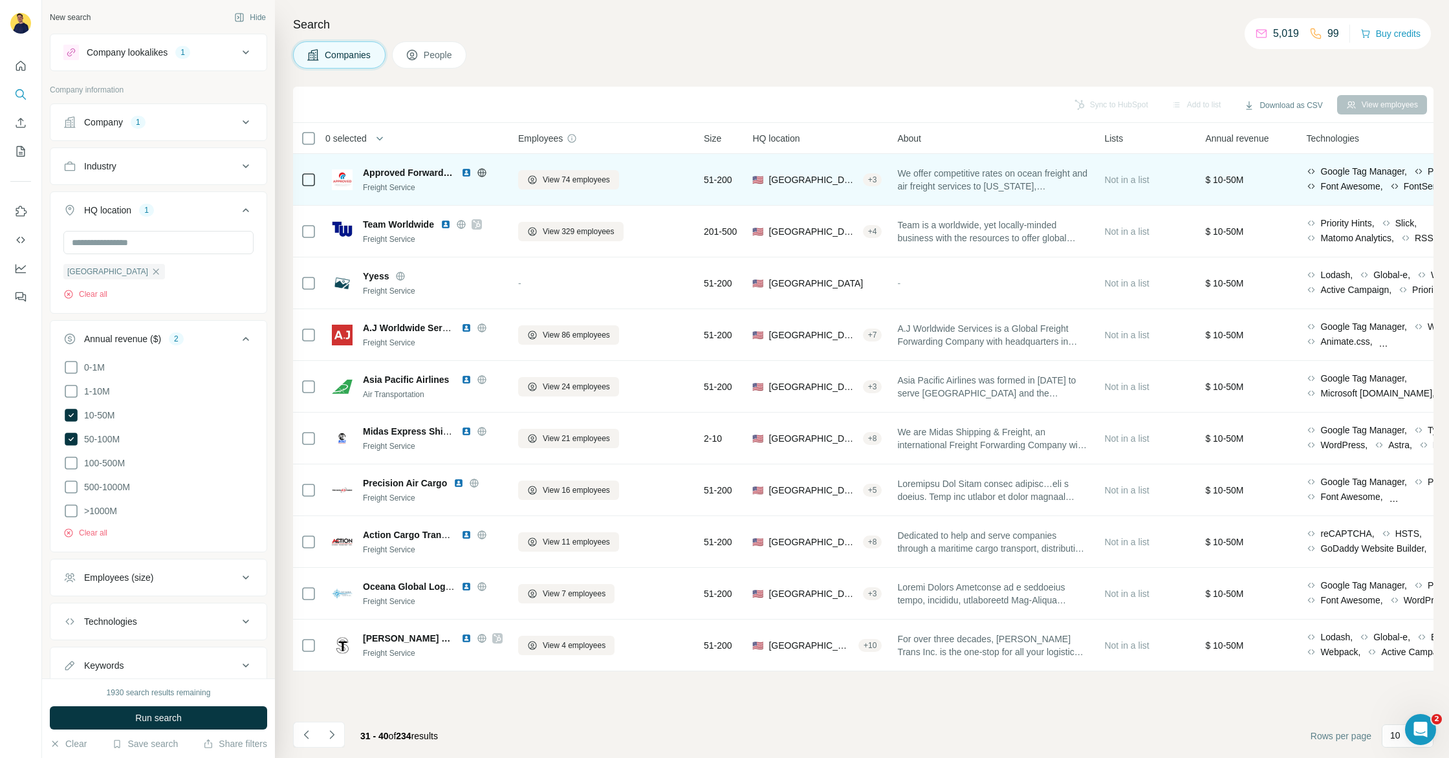
click at [483, 175] on icon at bounding box center [481, 172] width 3 height 8
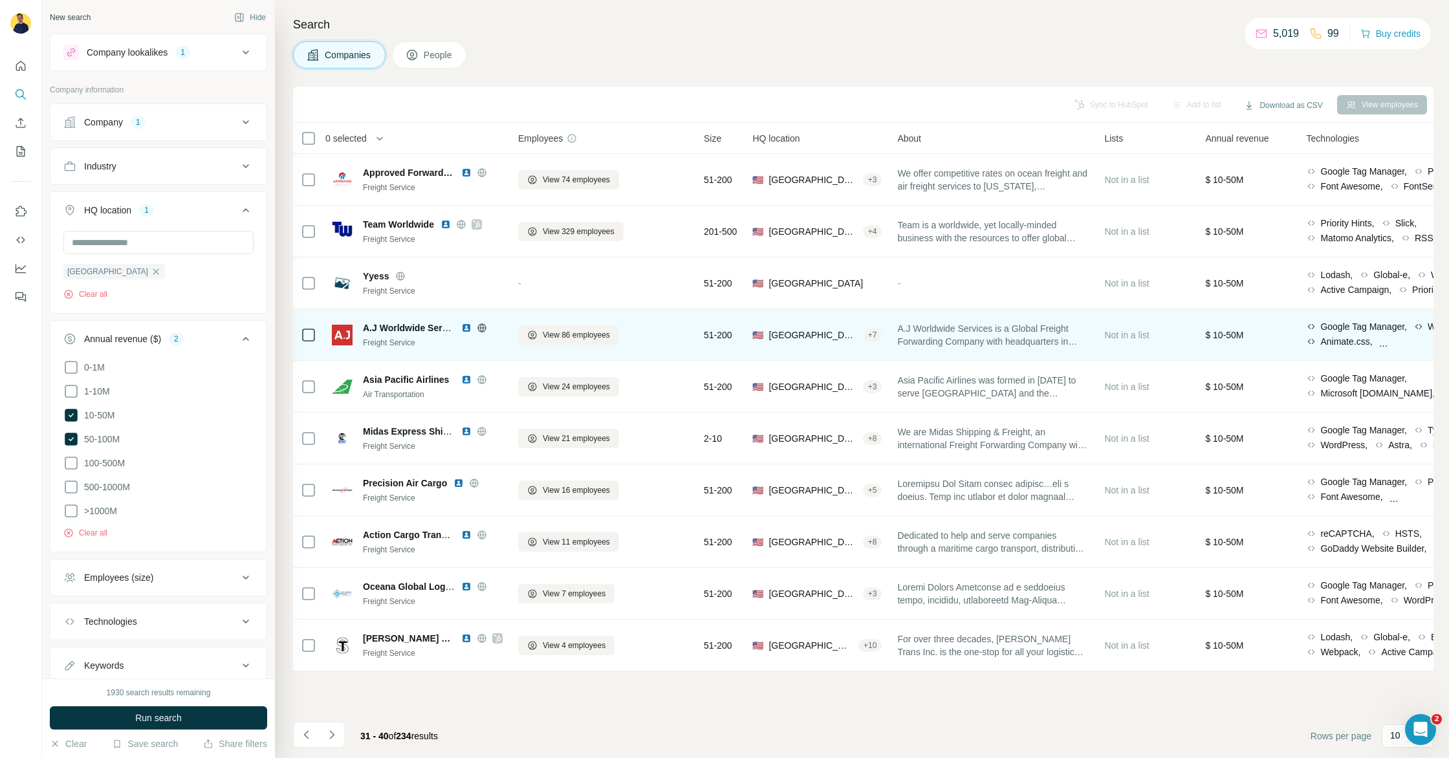
click at [483, 329] on icon at bounding box center [482, 328] width 10 height 10
